Goal: Task Accomplishment & Management: Use online tool/utility

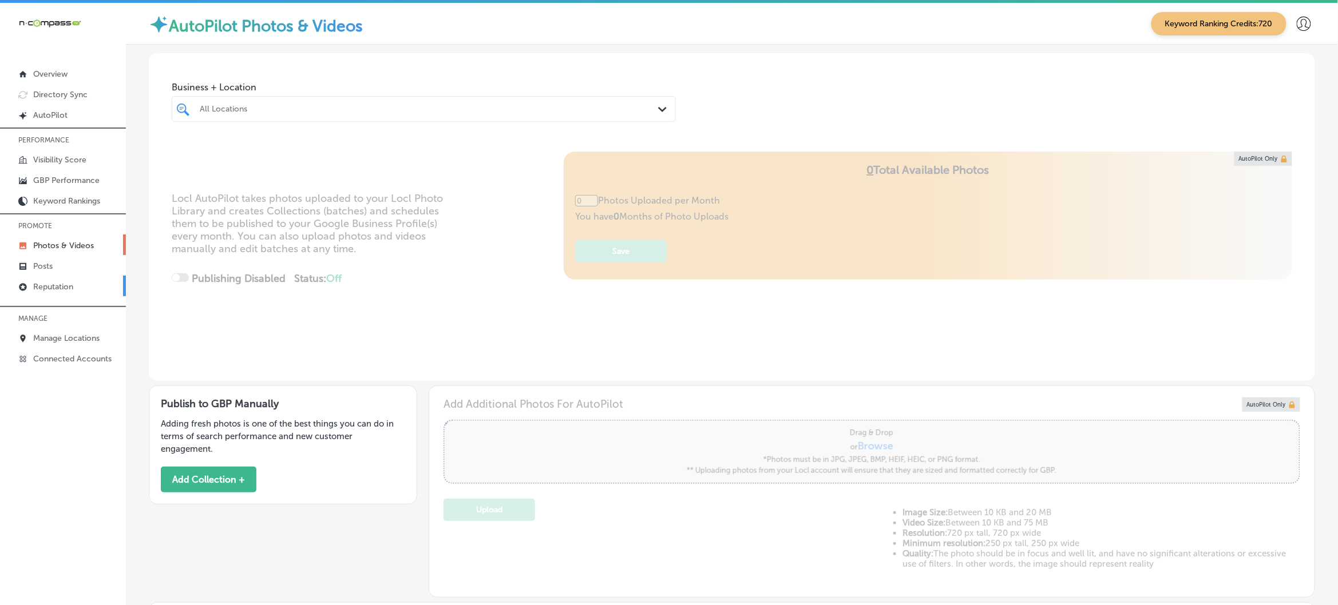
click at [65, 295] on link "Reputation" at bounding box center [63, 286] width 126 height 21
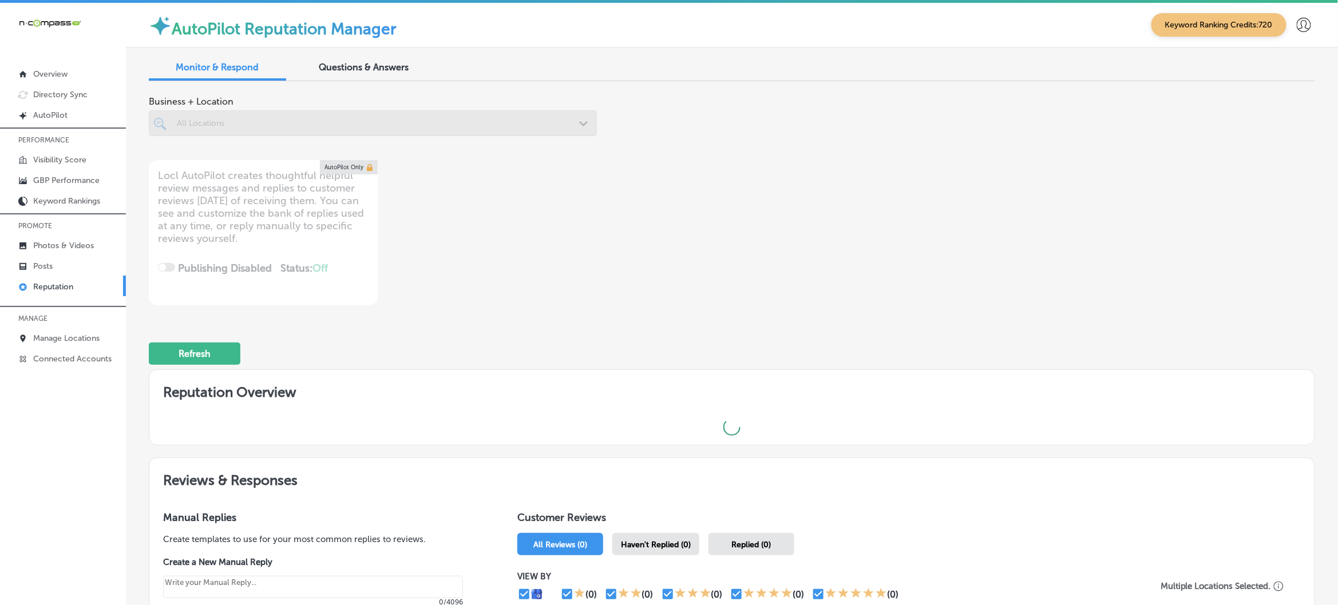
click at [375, 69] on span "Questions & Answers" at bounding box center [364, 67] width 90 height 11
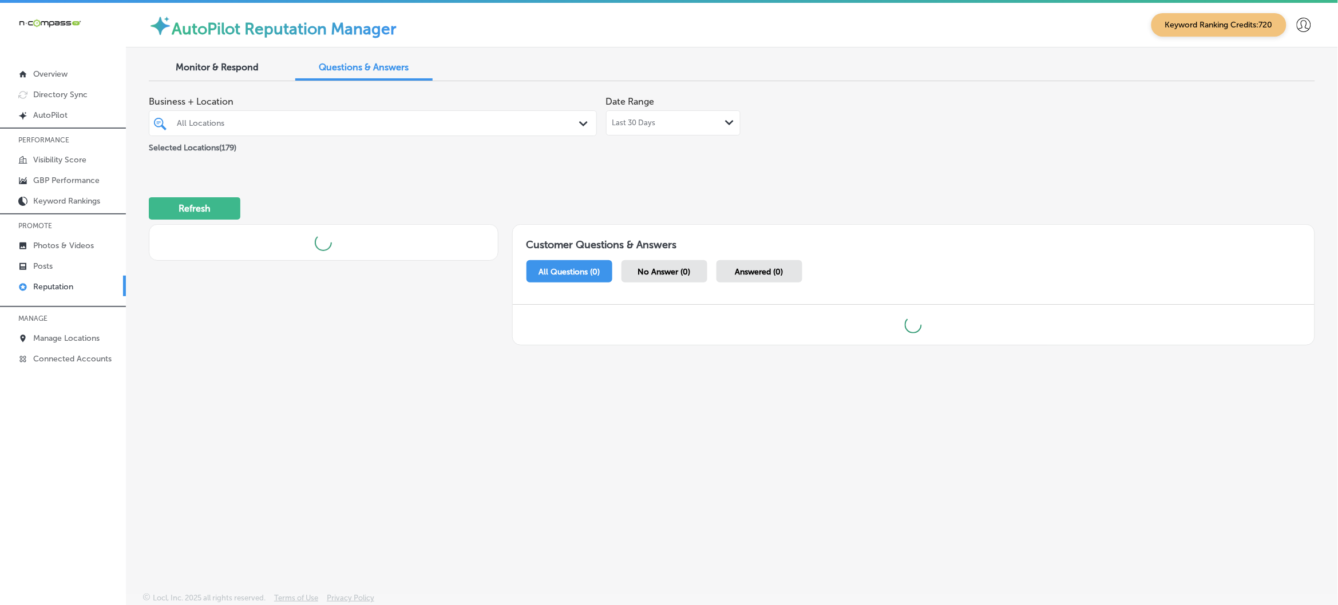
click at [384, 127] on div "All Locations" at bounding box center [378, 123] width 403 height 10
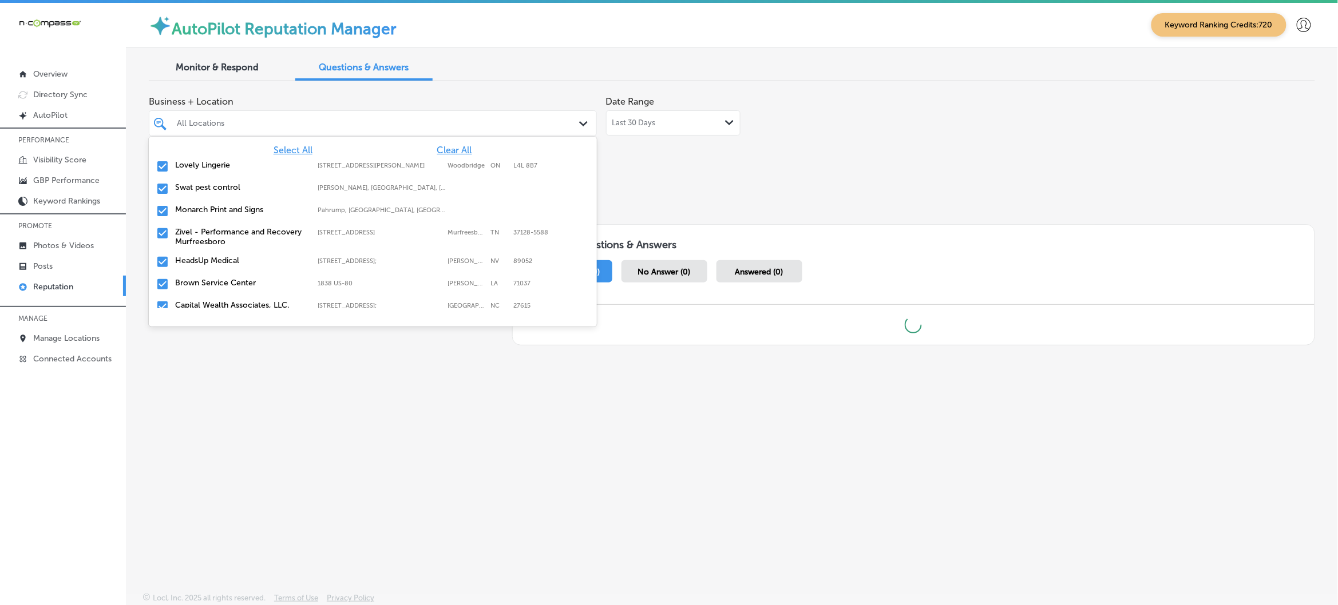
click at [441, 150] on span "Clear All" at bounding box center [454, 150] width 35 height 11
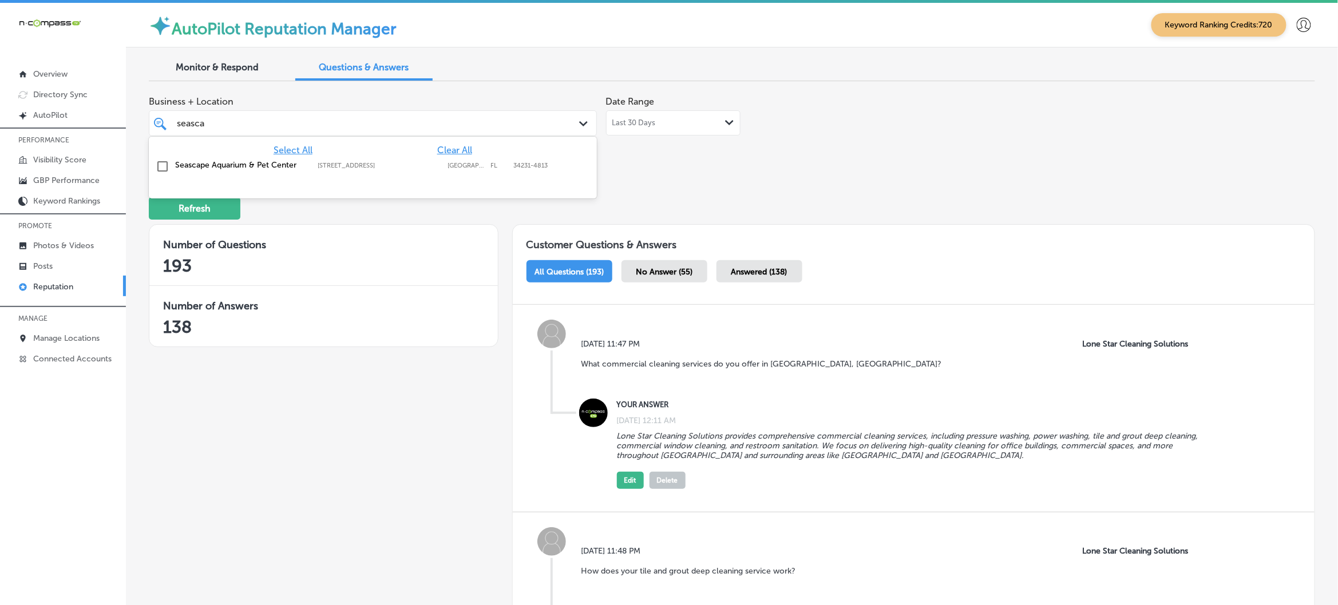
click at [407, 169] on div "[GEOGRAPHIC_DATA] [STREET_ADDRESS]-4813 [STREET_ADDRESS]" at bounding box center [338, 165] width 327 height 10
type input "seasca"
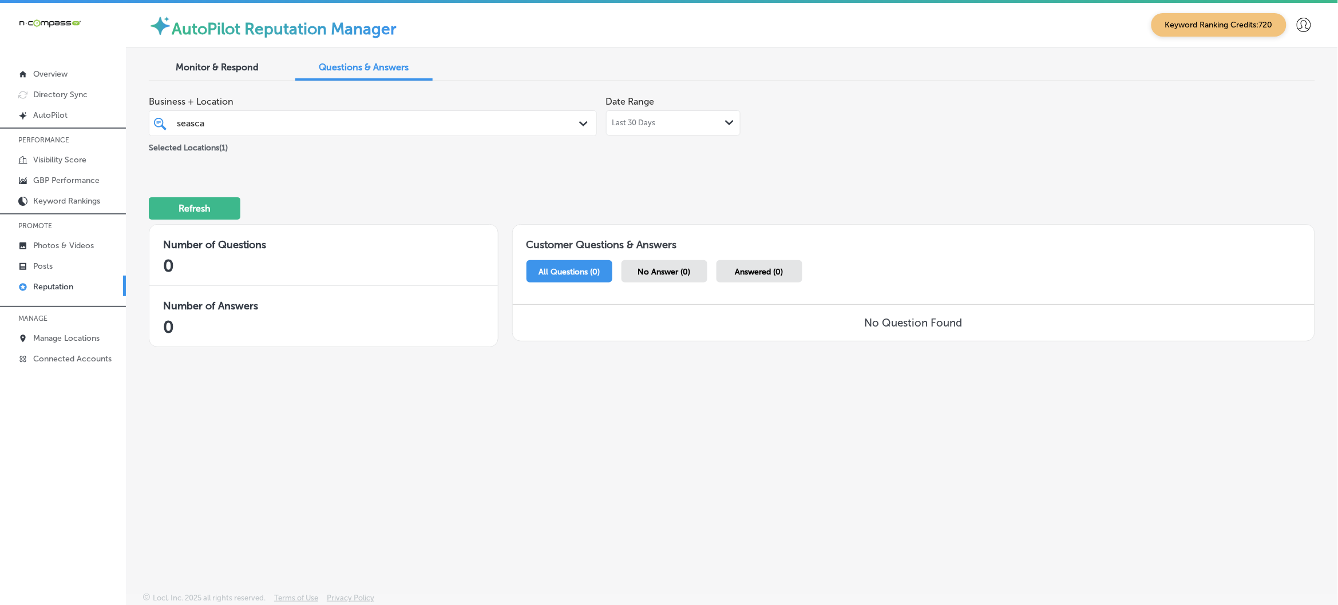
click at [663, 121] on div "Last 30 Days Path Created with Sketch." at bounding box center [673, 122] width 122 height 9
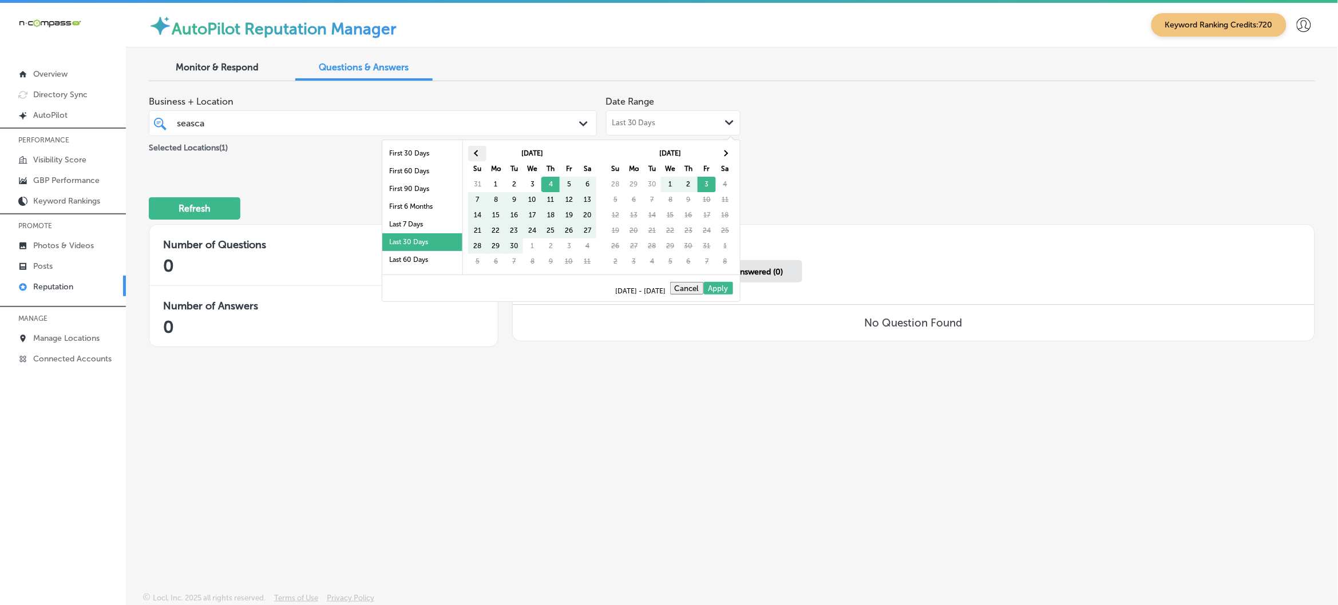
click at [478, 156] on span at bounding box center [477, 153] width 6 height 6
click at [478, 155] on span at bounding box center [477, 153] width 6 height 6
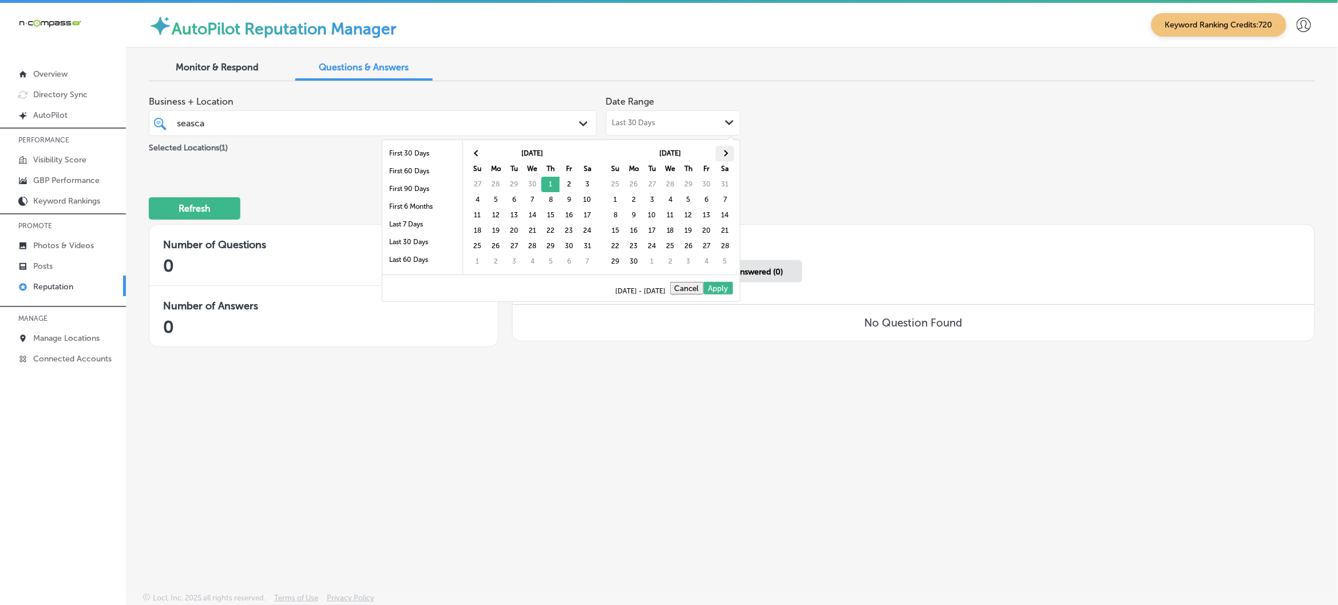
click at [722, 152] on th at bounding box center [725, 153] width 18 height 15
click at [724, 152] on th at bounding box center [725, 153] width 18 height 15
click at [724, 152] on span at bounding box center [725, 153] width 6 height 6
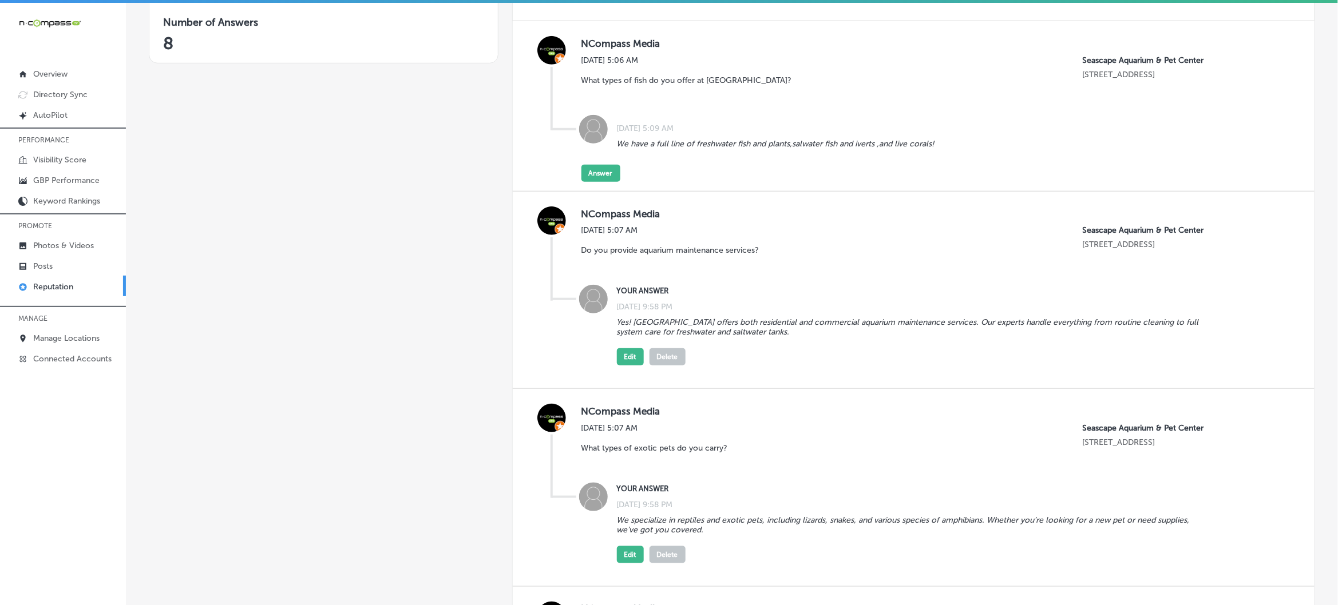
scroll to position [286, 0]
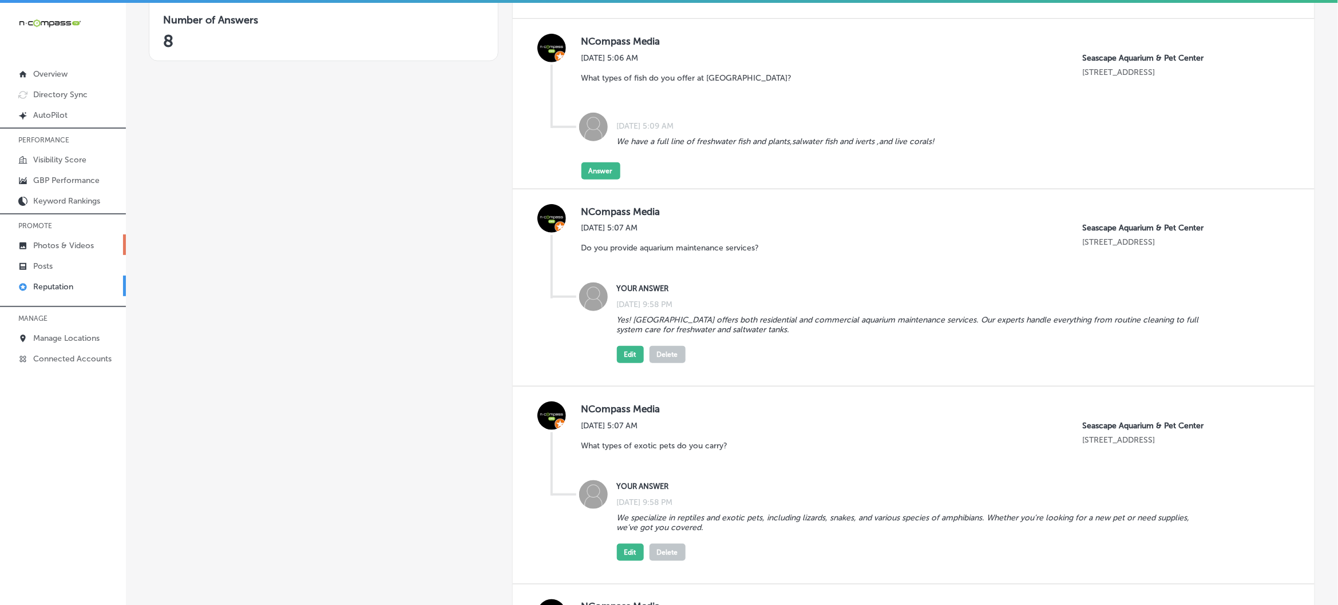
click at [61, 244] on p "Photos & Videos" at bounding box center [63, 246] width 61 height 10
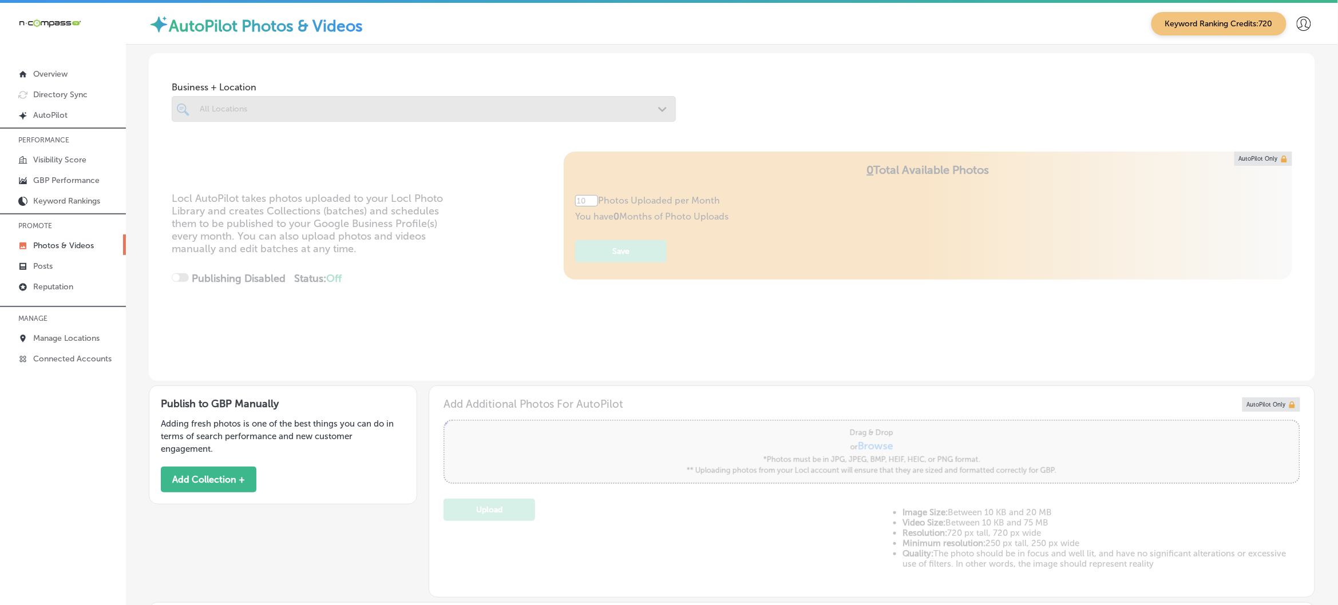
type input "5"
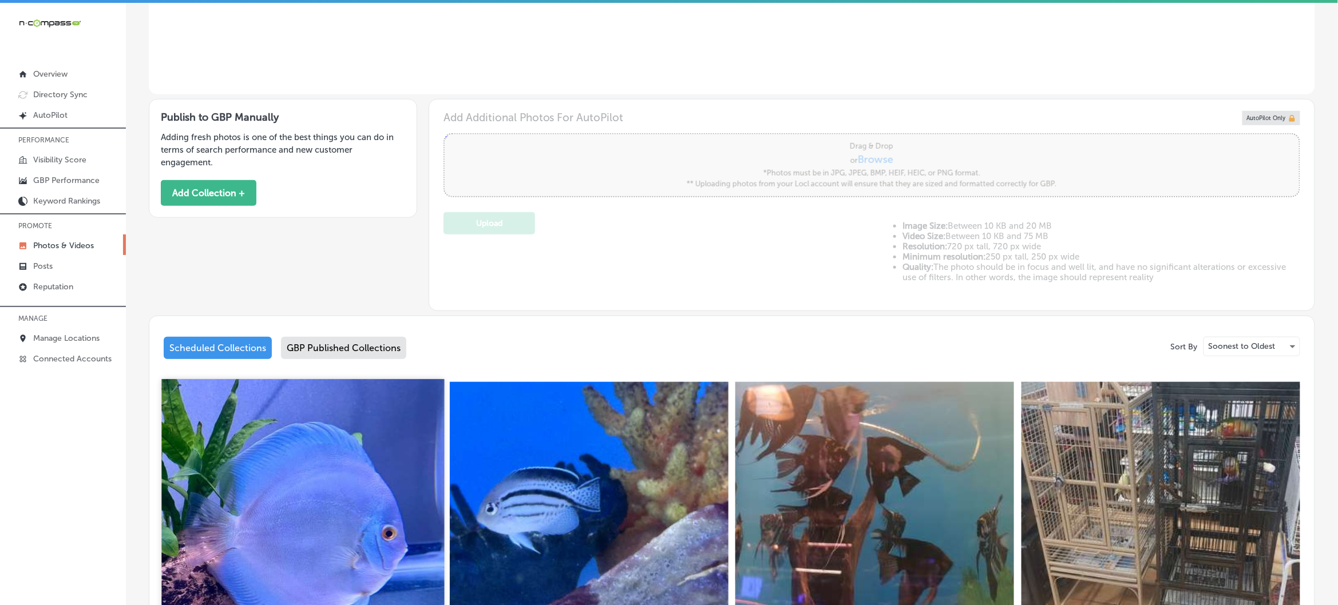
scroll to position [286, 0]
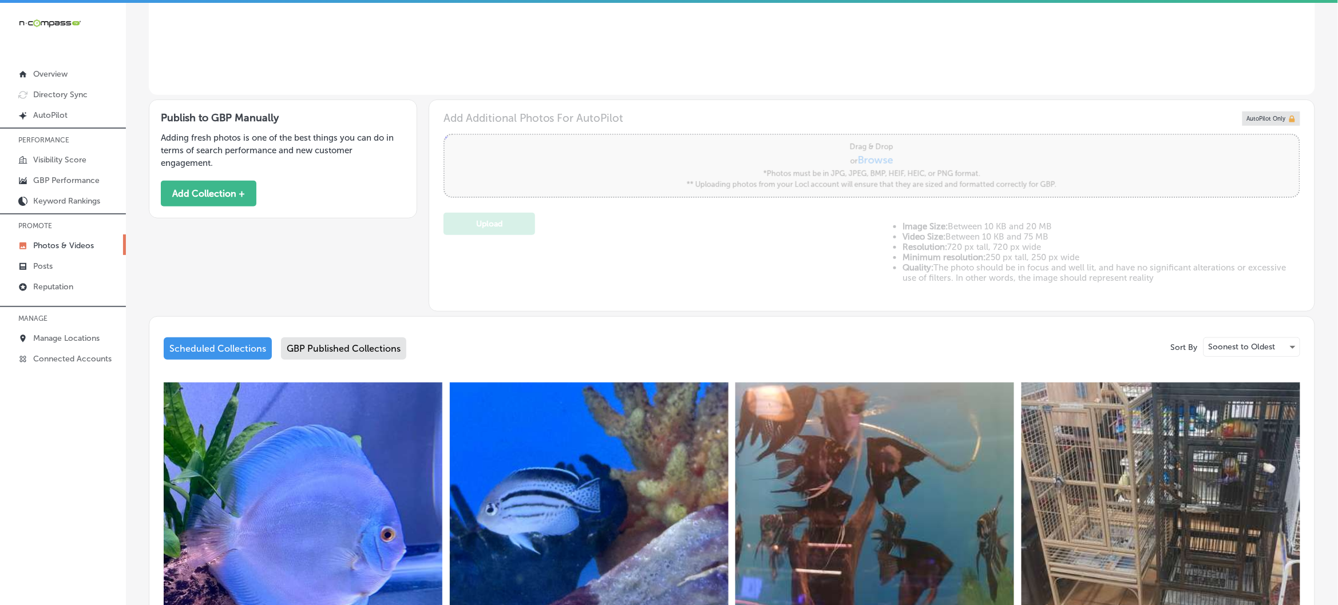
click at [360, 344] on div "GBP Published Collections" at bounding box center [343, 349] width 125 height 22
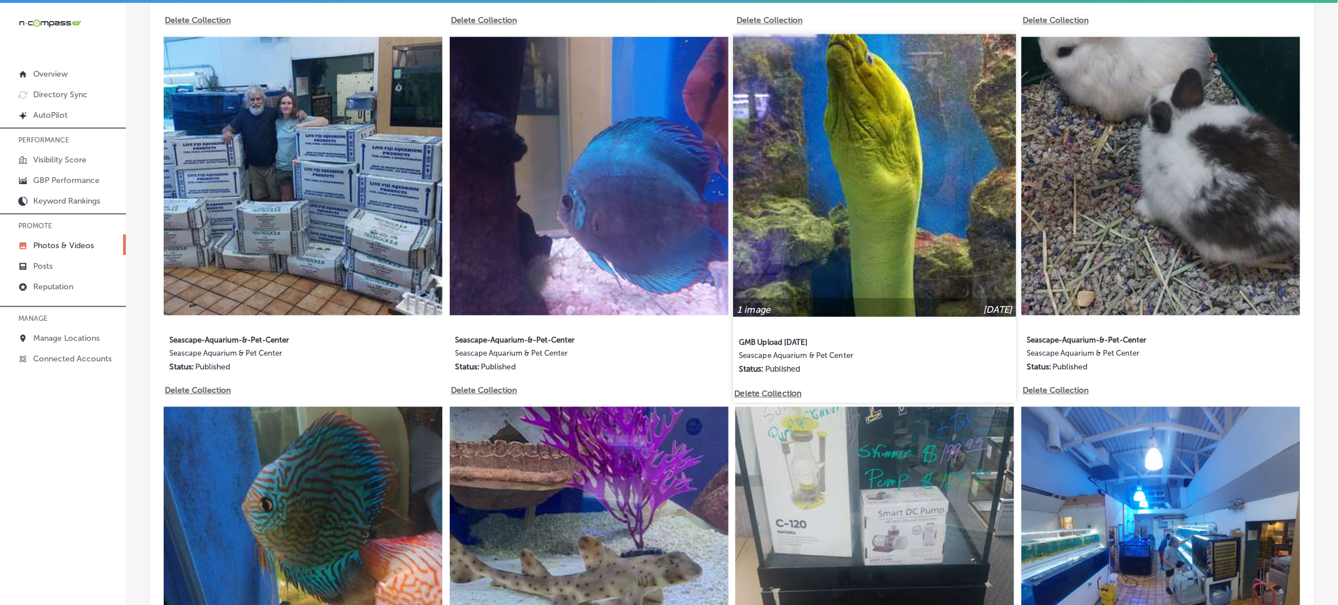
scroll to position [1272, 0]
